Goal: Check status: Check status

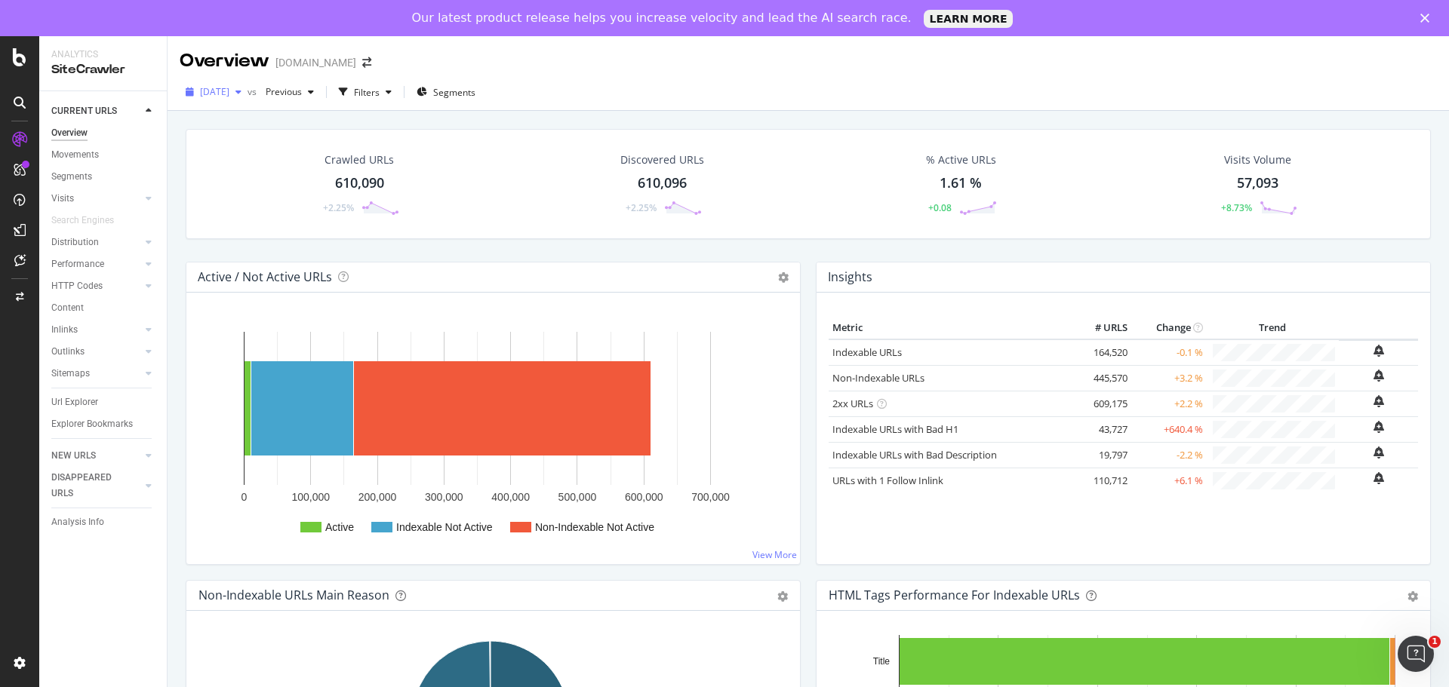
click at [229, 87] on span "[DATE]" at bounding box center [214, 91] width 29 height 13
click at [771, 104] on div "[DATE] vs Previous Filters Segments" at bounding box center [808, 95] width 1281 height 30
